Goal: Find specific page/section: Find specific page/section

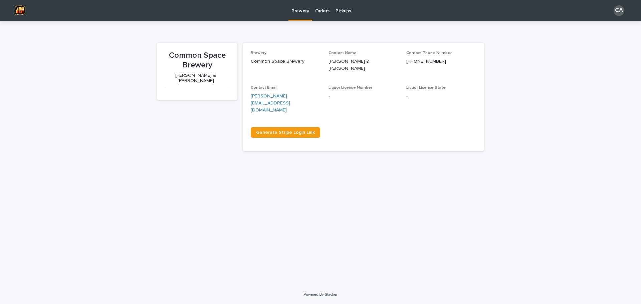
click at [343, 13] on p "Pickups" at bounding box center [343, 7] width 16 height 14
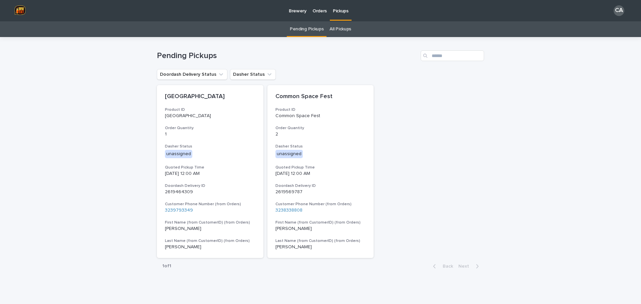
click at [319, 7] on p "Orders" at bounding box center [319, 7] width 14 height 14
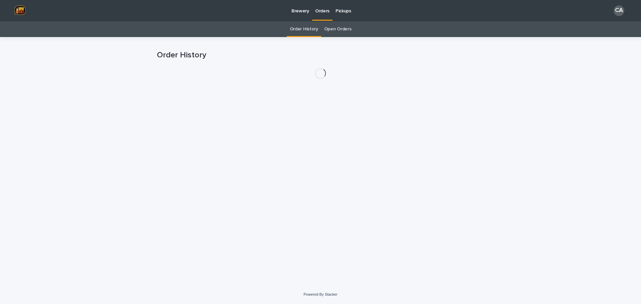
click at [332, 27] on link "Open Orders" at bounding box center [337, 29] width 27 height 16
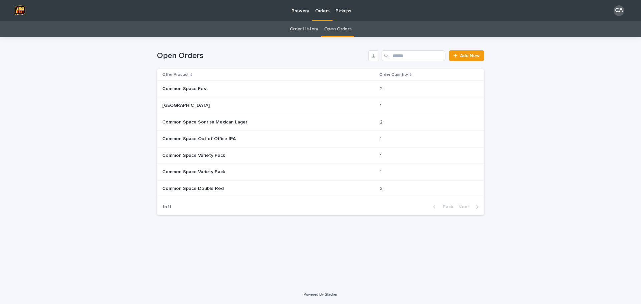
click at [348, 10] on p "Pickups" at bounding box center [343, 7] width 16 height 14
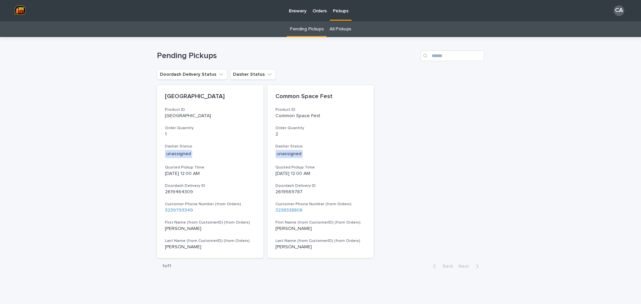
click at [407, 128] on div "Common Space Hammock Street Product ID Common Space Hammock Street Order Quanti…" at bounding box center [320, 171] width 327 height 173
